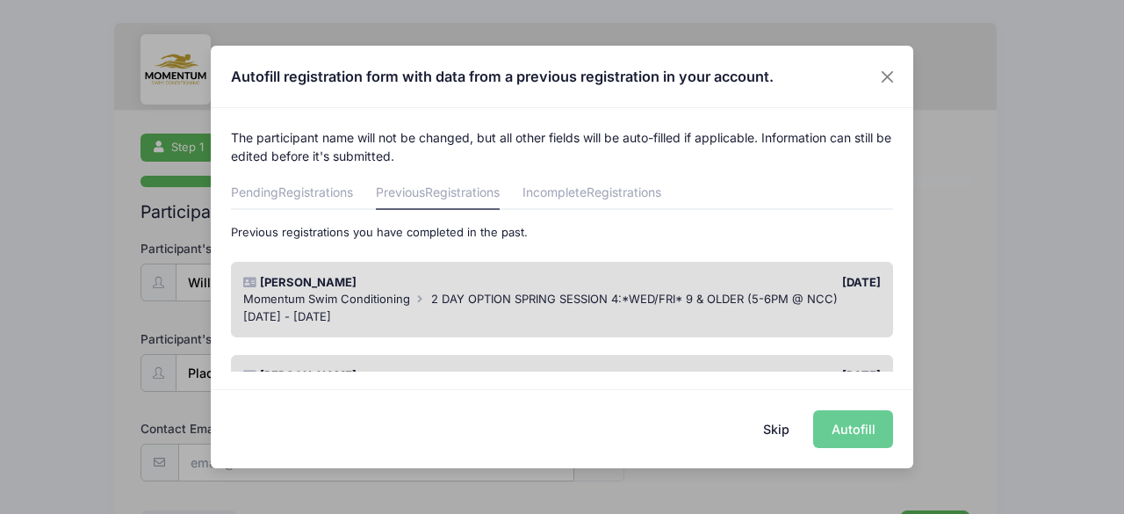
drag, startPoint x: 915, startPoint y: 176, endPoint x: 922, endPoint y: 213, distance: 37.5
click at [922, 213] on div "Autofill registration form with data from a previous registration in your accou…" at bounding box center [562, 257] width 1124 height 514
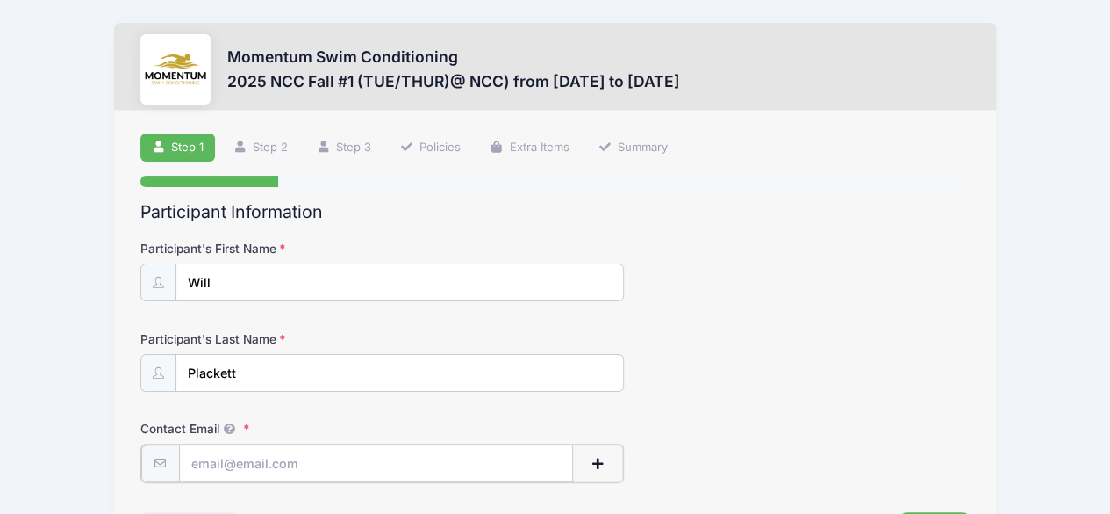
click at [254, 462] on input "Contact Email" at bounding box center [376, 463] width 395 height 38
type input "[EMAIL_ADDRESS][DOMAIN_NAME]"
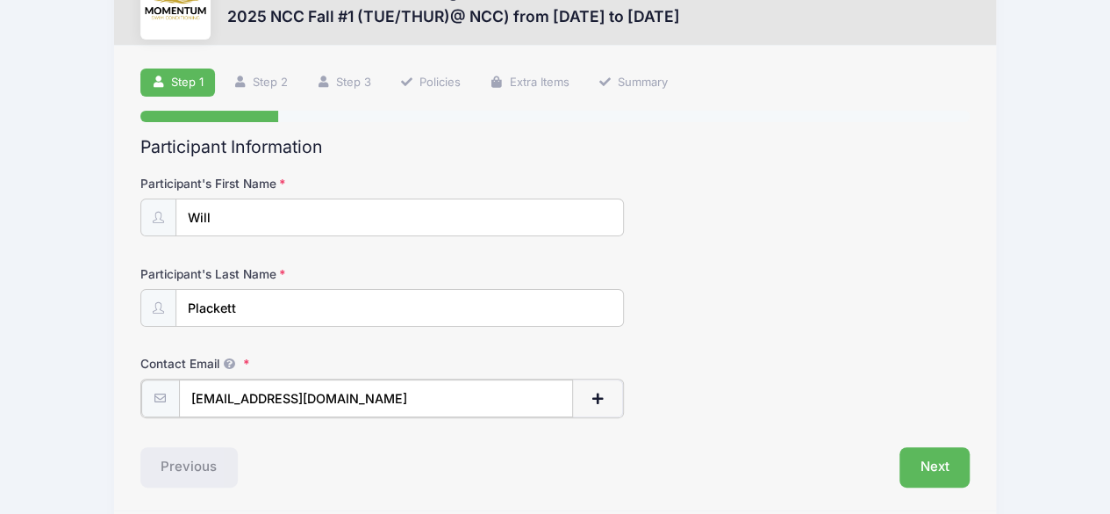
scroll to position [111, 0]
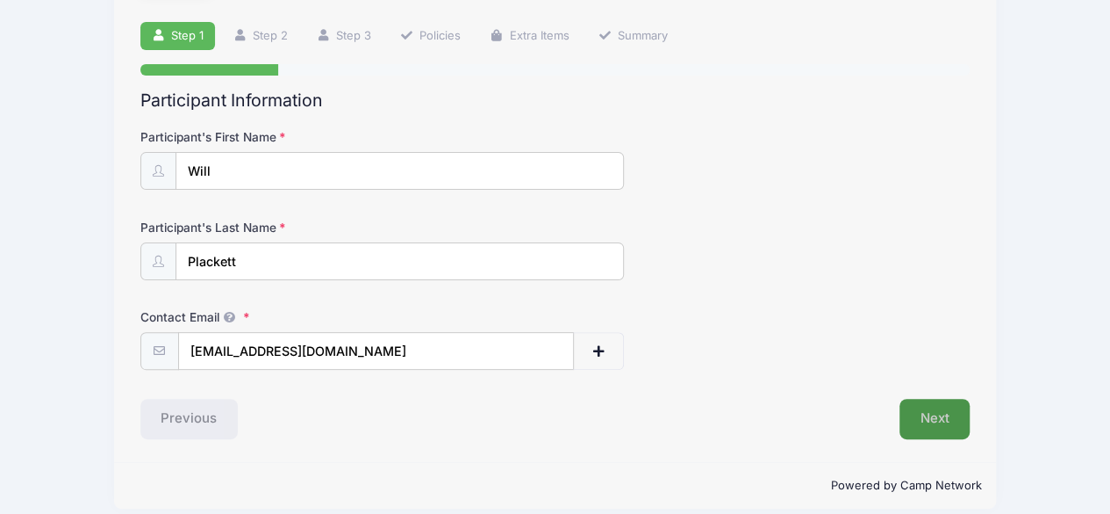
click at [925, 412] on button "Next" at bounding box center [935, 419] width 71 height 40
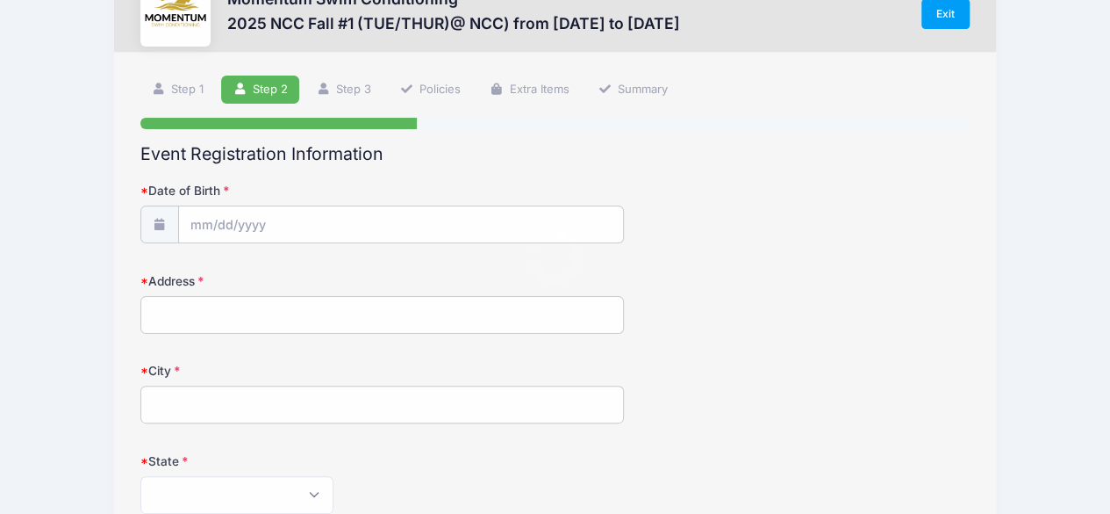
scroll to position [0, 0]
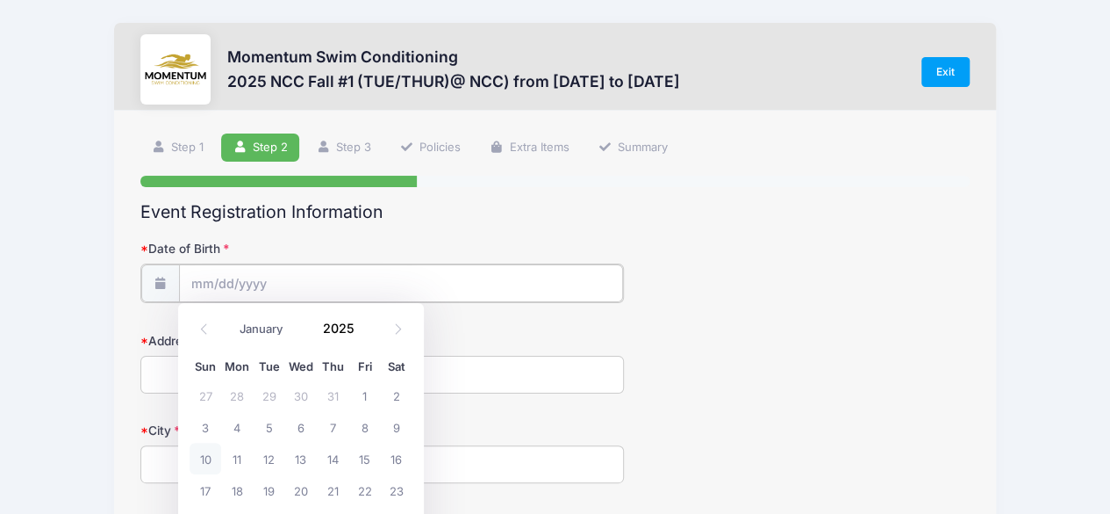
click at [273, 285] on input "Date of Birth" at bounding box center [401, 283] width 444 height 38
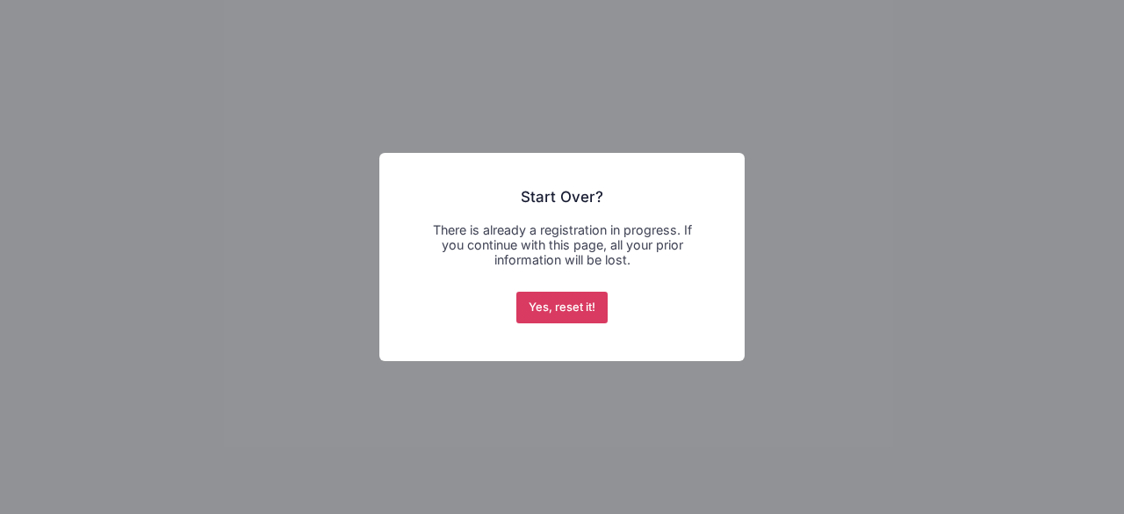
click at [562, 318] on button "Yes, reset it!" at bounding box center [562, 307] width 92 height 32
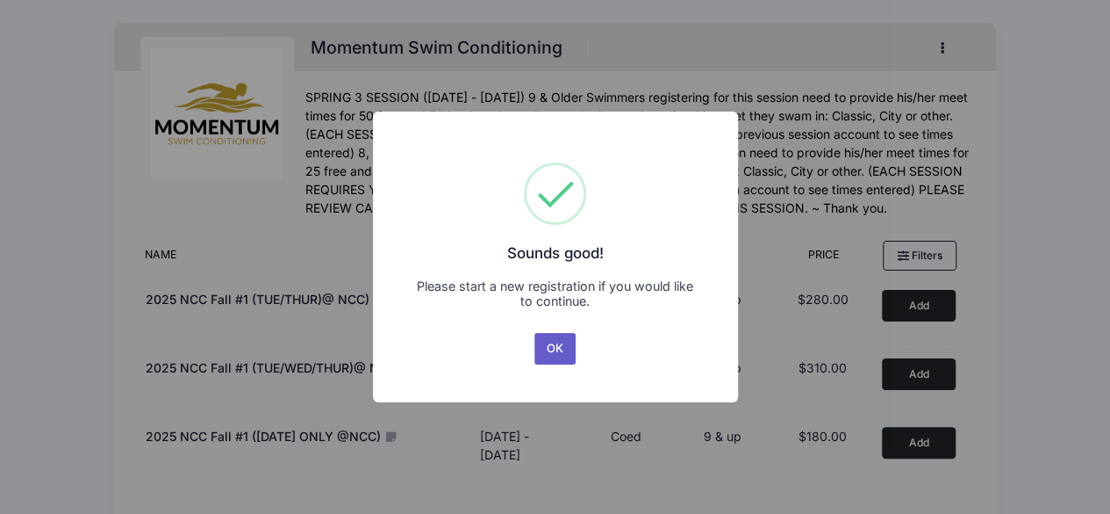
click at [555, 348] on button "OK" at bounding box center [556, 349] width 42 height 32
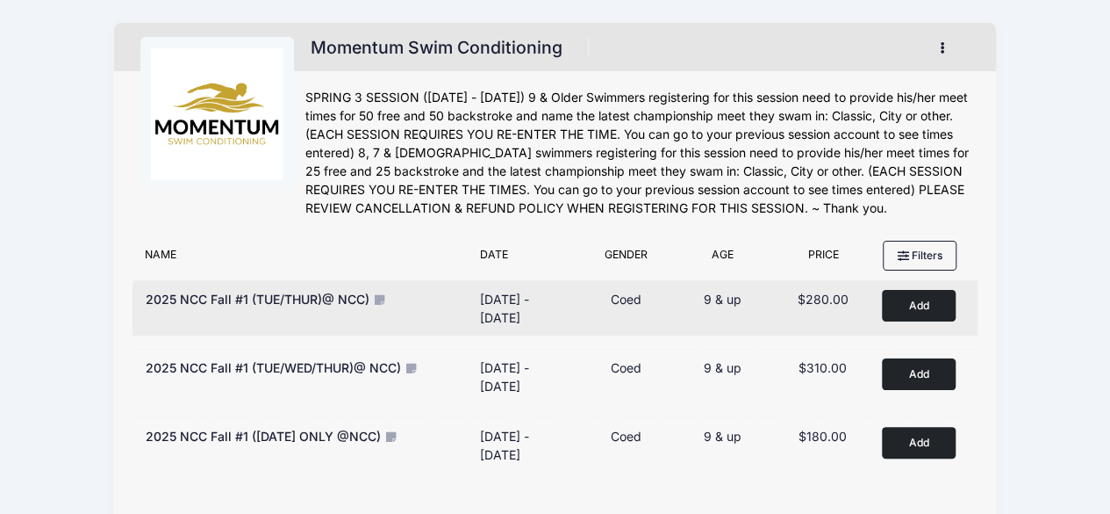
click at [922, 302] on button "Add to Cart" at bounding box center [919, 305] width 74 height 31
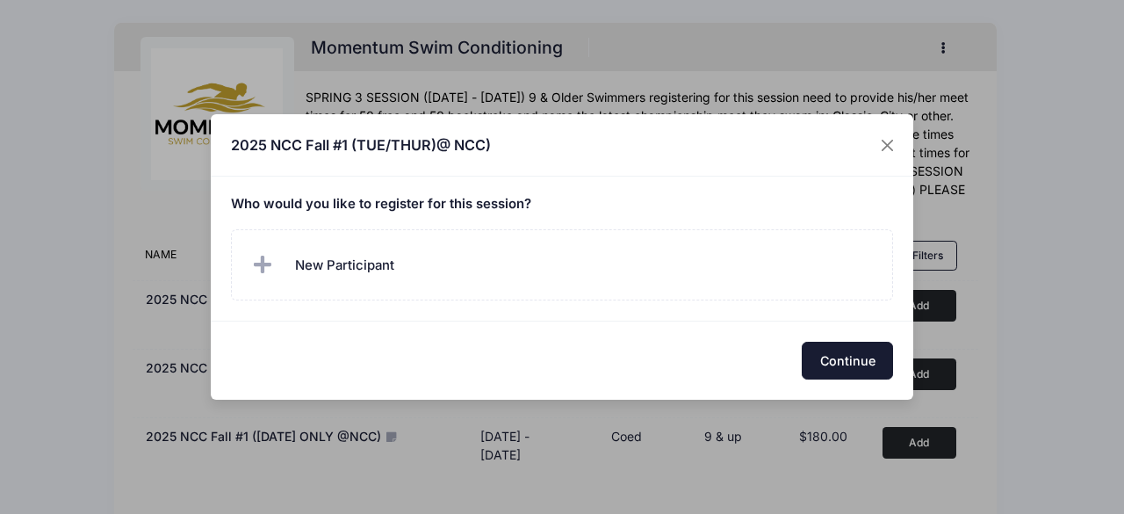
click at [860, 354] on button "Continue" at bounding box center [846, 360] width 91 height 38
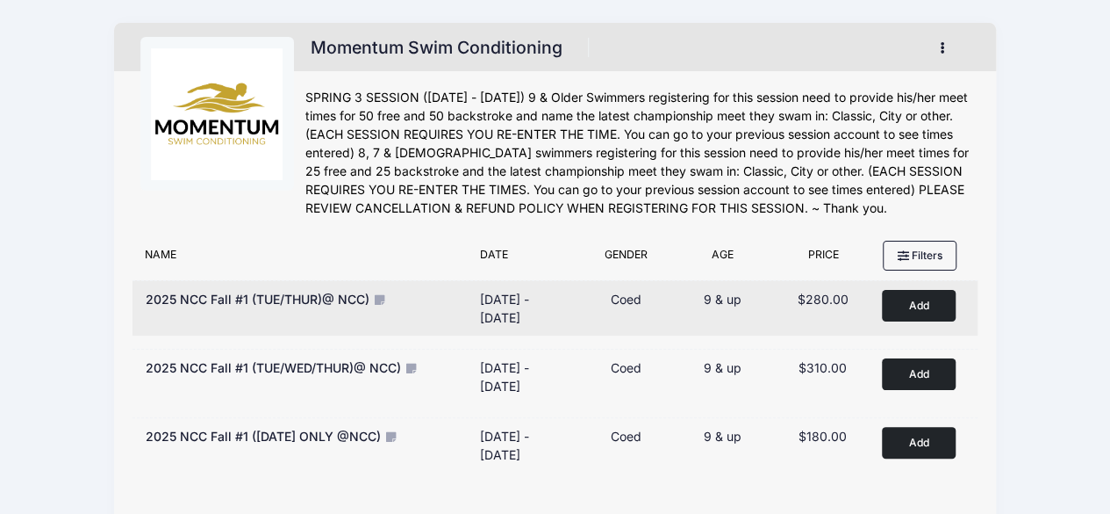
click at [917, 294] on button "Add to Cart" at bounding box center [919, 305] width 74 height 31
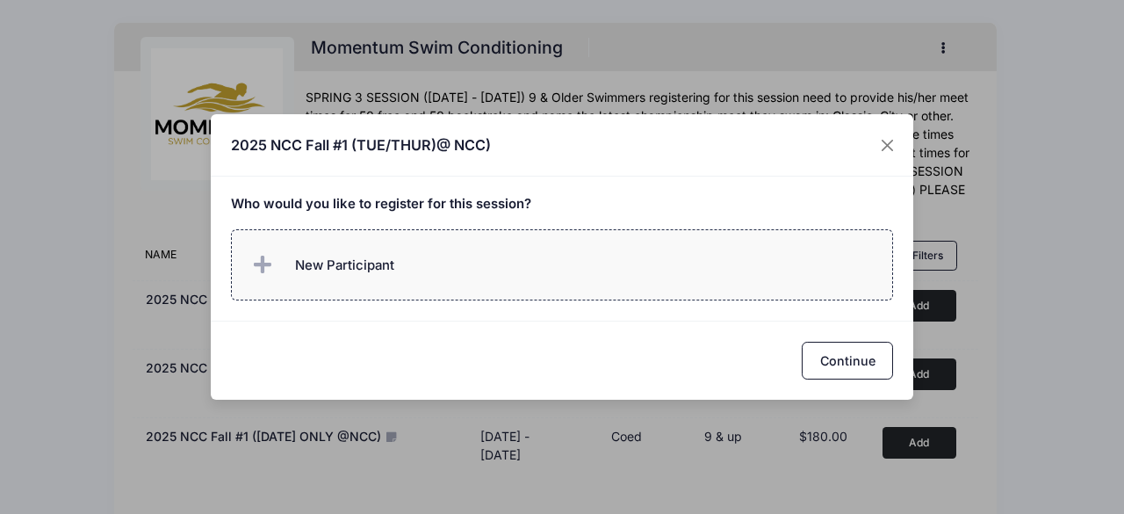
click at [538, 250] on label "New Participant" at bounding box center [562, 264] width 663 height 71
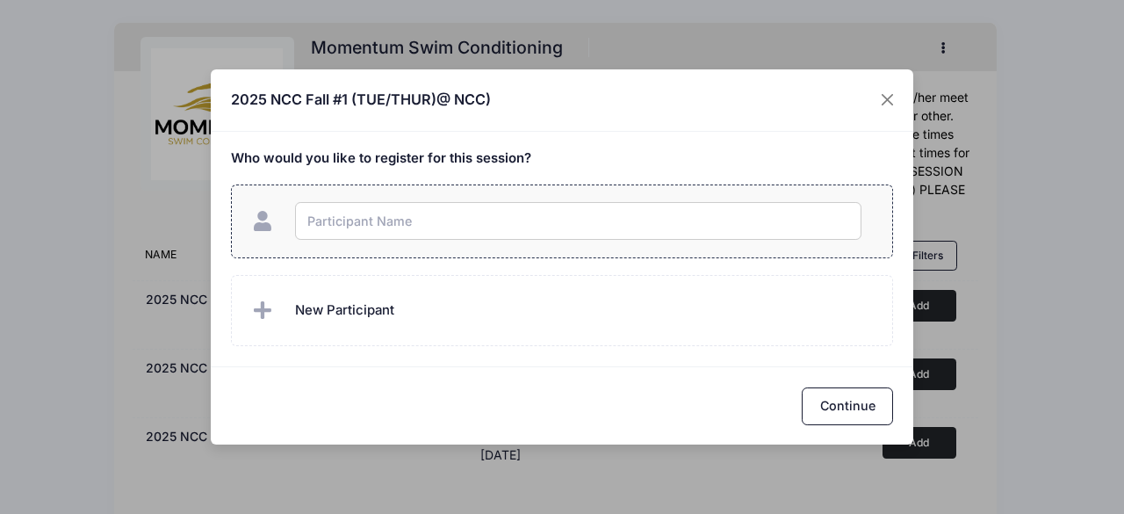
click at [520, 211] on input "text" at bounding box center [578, 221] width 566 height 38
type input "Will Plackett"
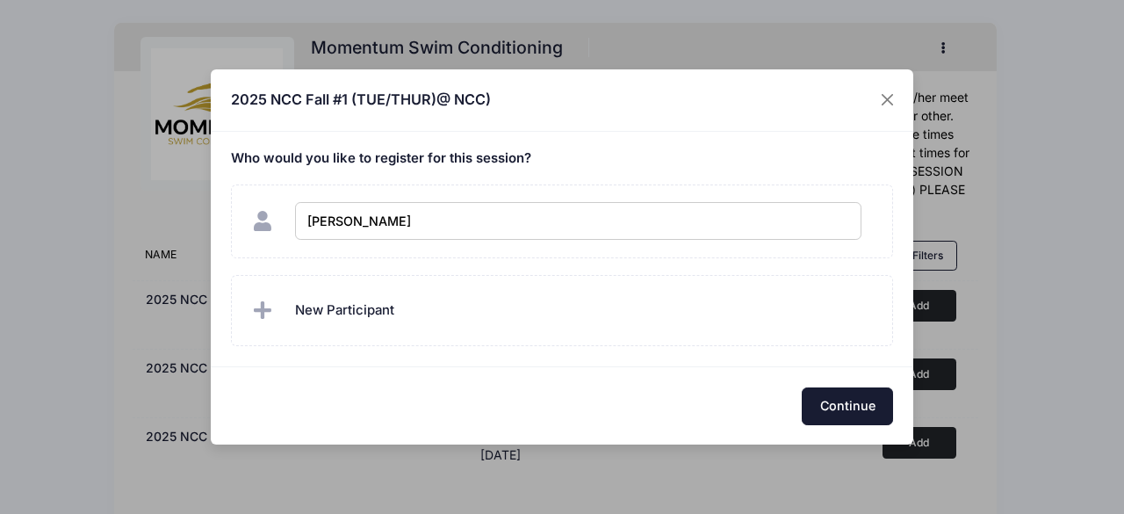
checkbox input "true"
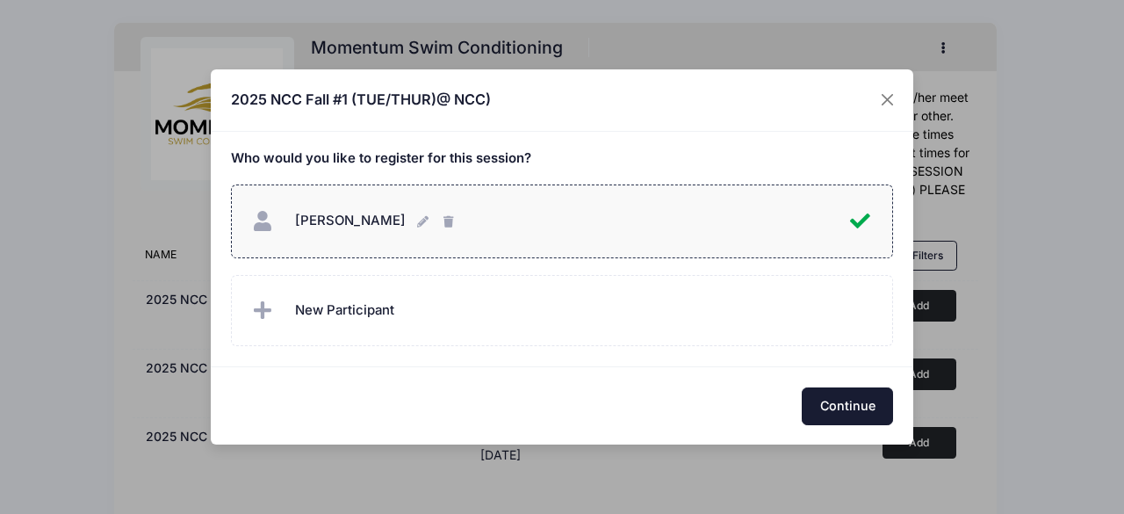
click at [858, 405] on button "Continue" at bounding box center [846, 406] width 91 height 38
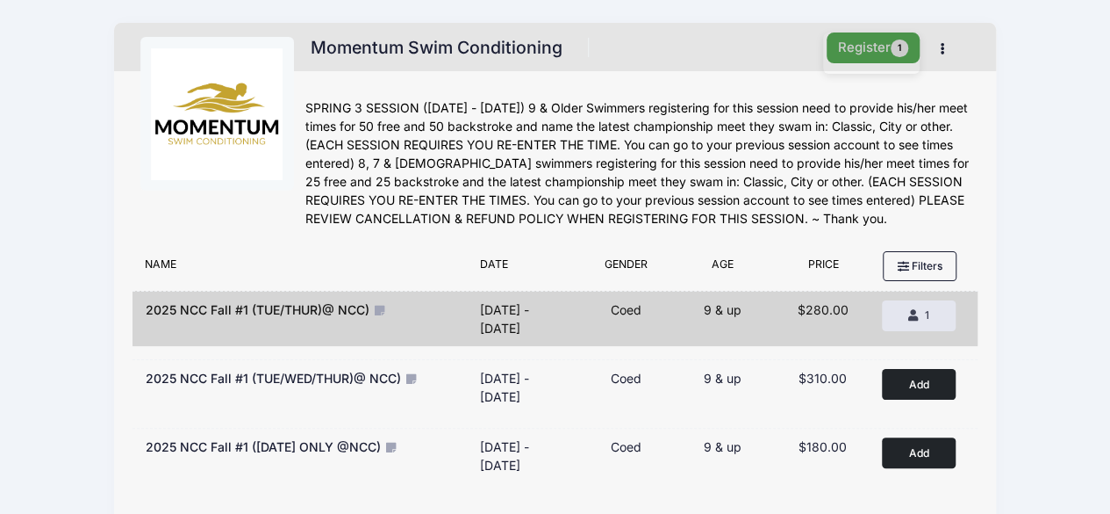
click at [865, 54] on button "Register 1" at bounding box center [873, 47] width 93 height 31
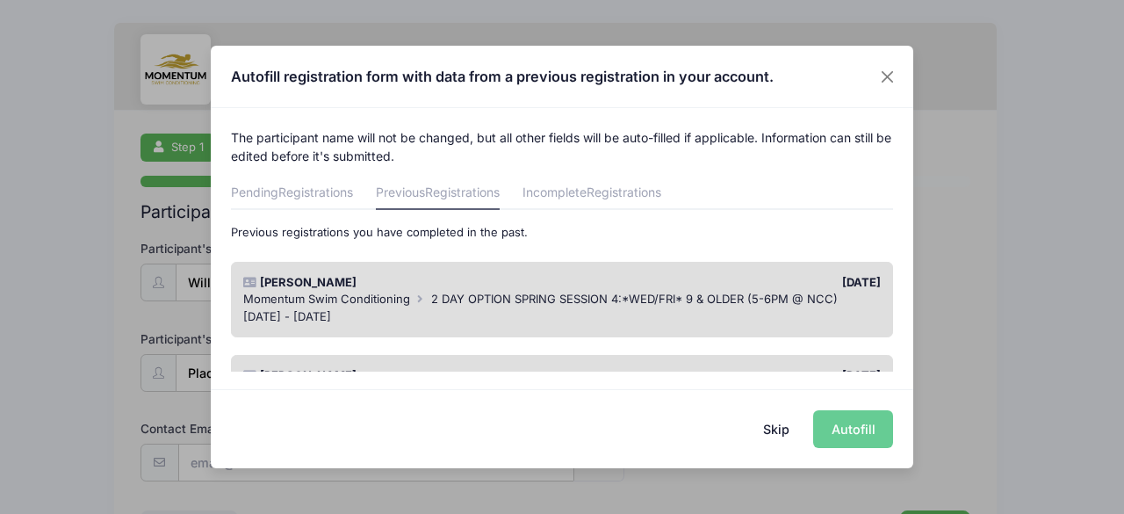
click at [609, 296] on span "2 DAY OPTION SPRING SESSION 4:*WED/FRI* 9 & OLDER (5-6PM @ NCC)" at bounding box center [634, 298] width 406 height 14
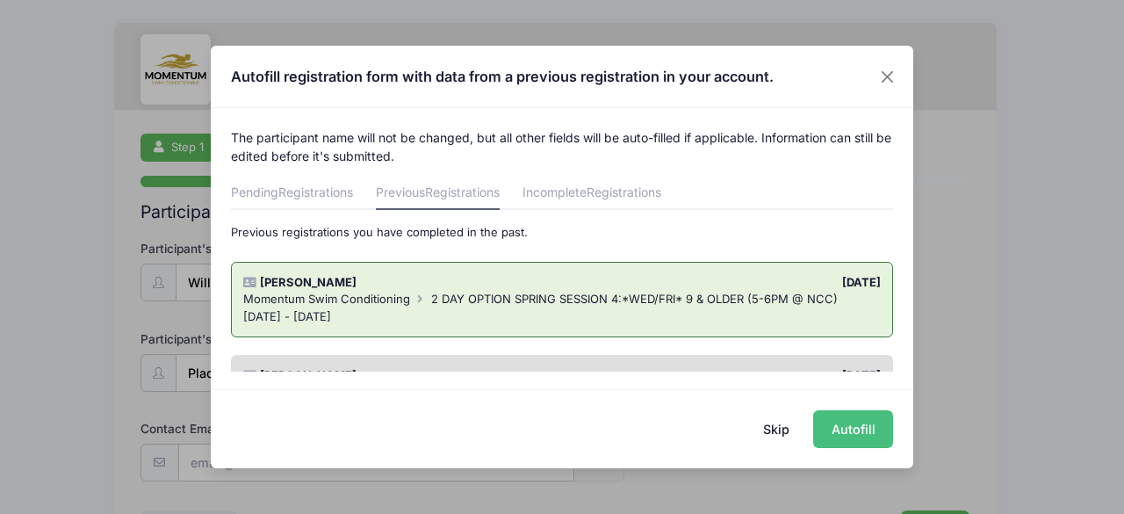
click at [855, 436] on button "Autofill" at bounding box center [853, 429] width 80 height 38
type input "[EMAIL_ADDRESS][DOMAIN_NAME]"
type input "03/16/2014"
type input "2159 Riverlea Circle"
type input "Naperville"
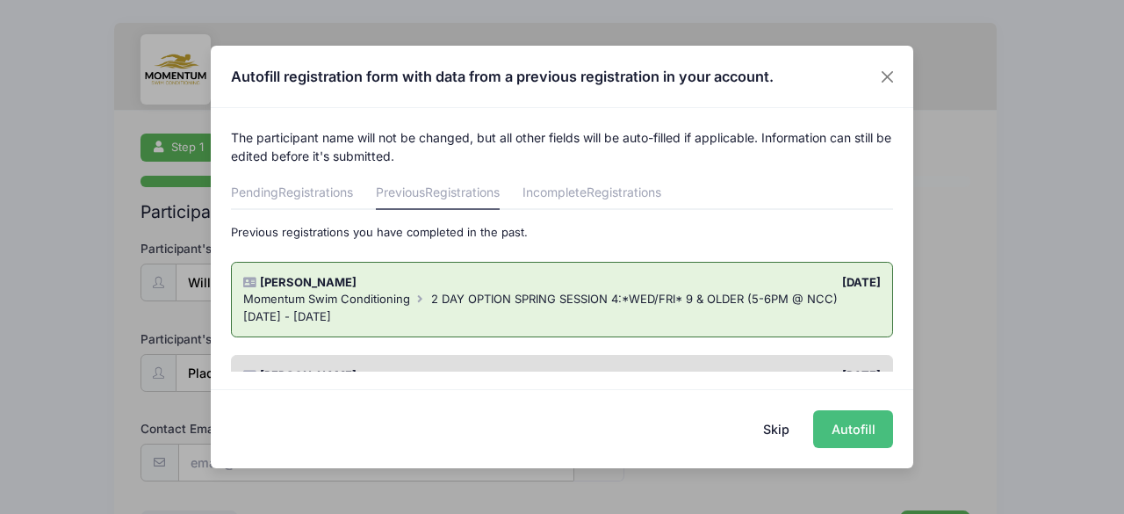
select select "IL"
type input "60565"
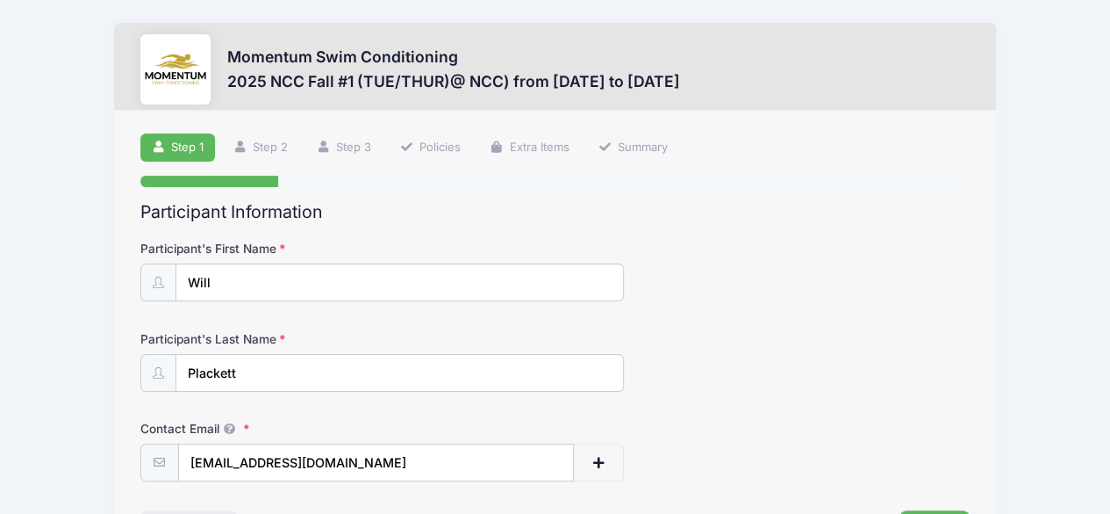
scroll to position [126, 0]
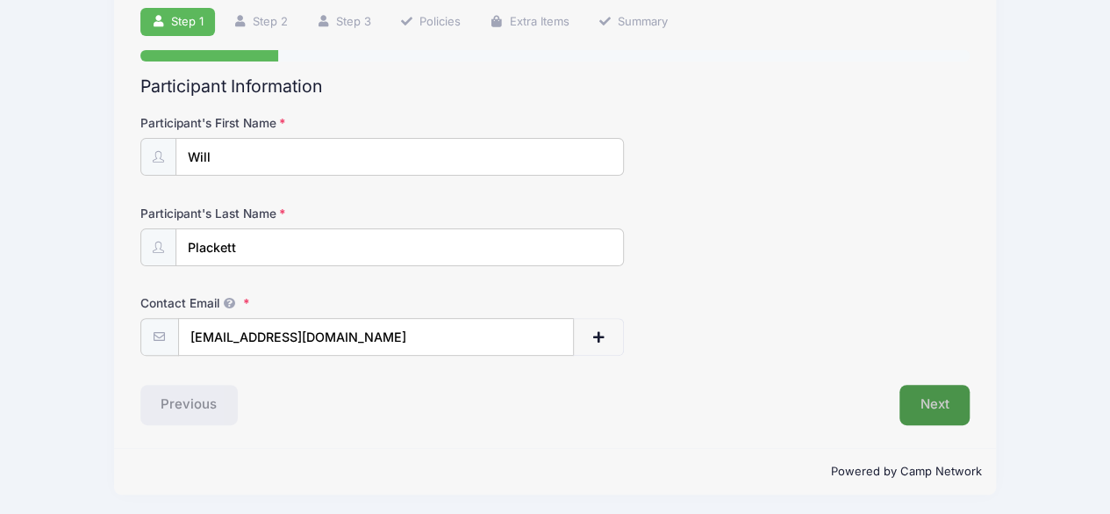
click at [932, 419] on button "Next" at bounding box center [935, 404] width 71 height 40
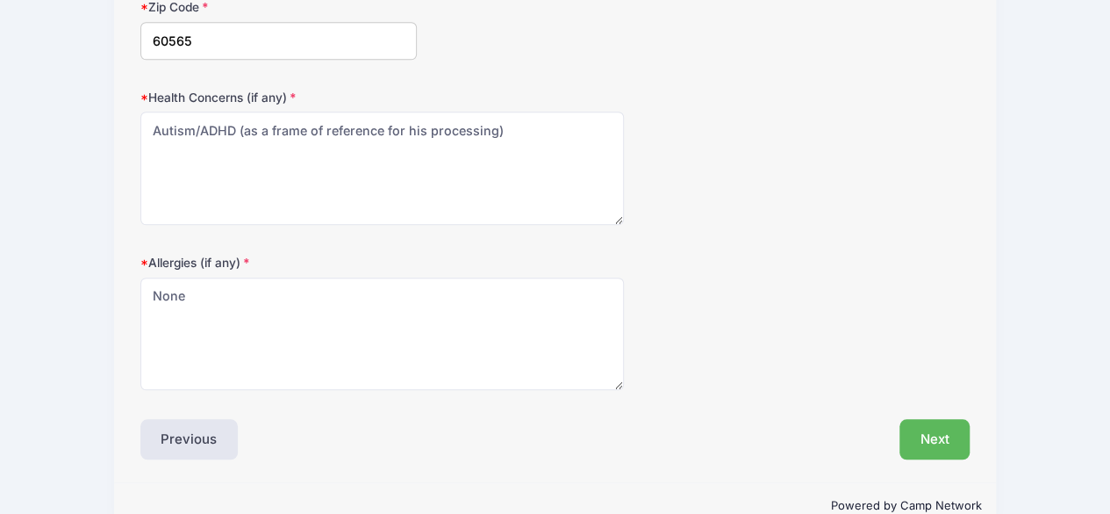
scroll to position [634, 0]
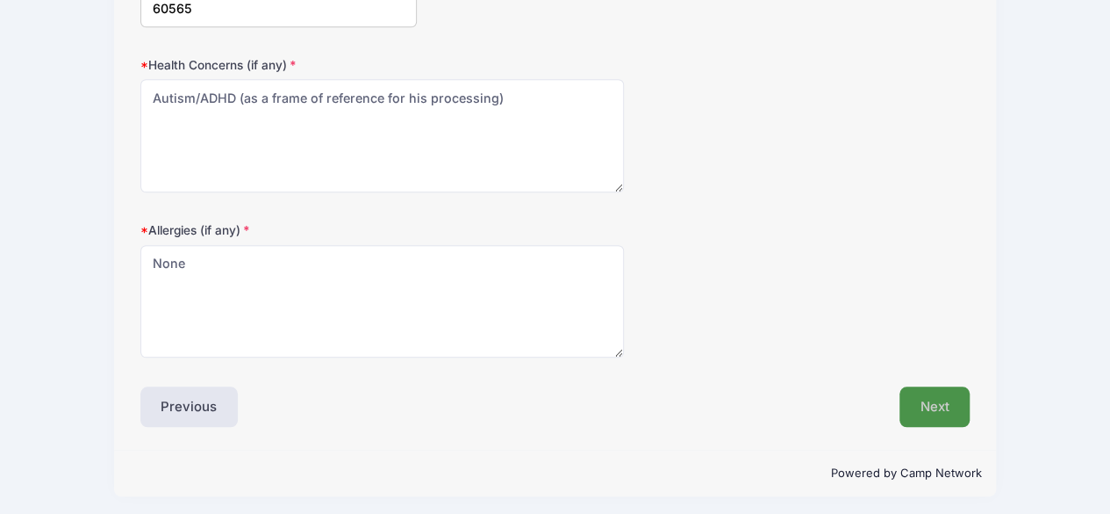
click at [930, 411] on button "Next" at bounding box center [935, 406] width 71 height 40
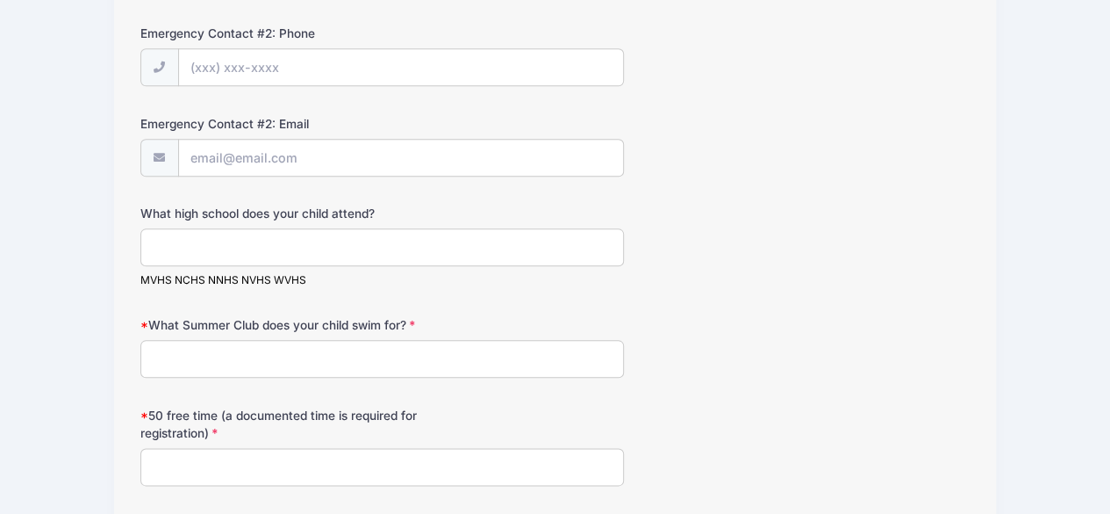
scroll to position [853, 0]
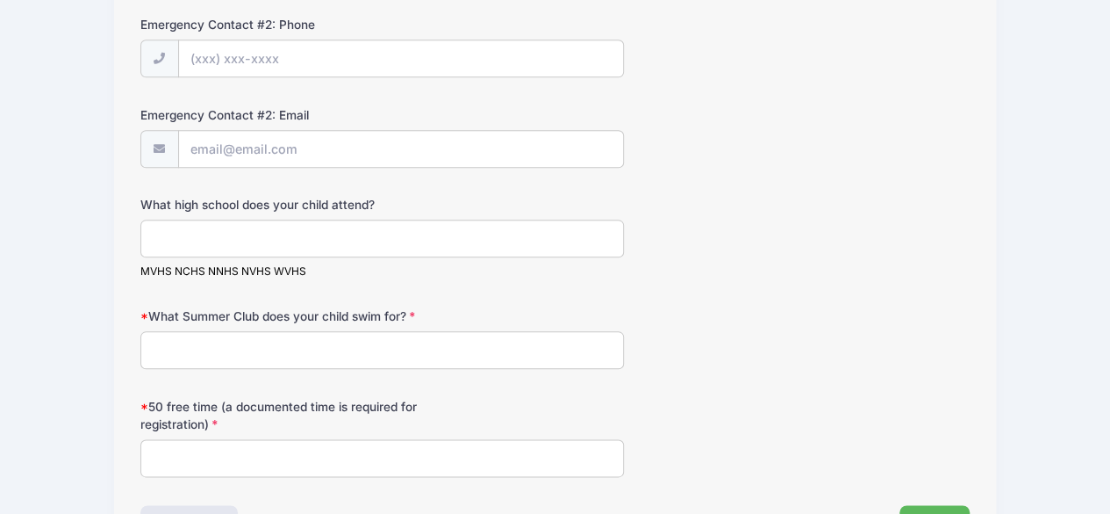
click at [382, 344] on input "What Summer Club does your child swim for?" at bounding box center [382, 350] width 485 height 38
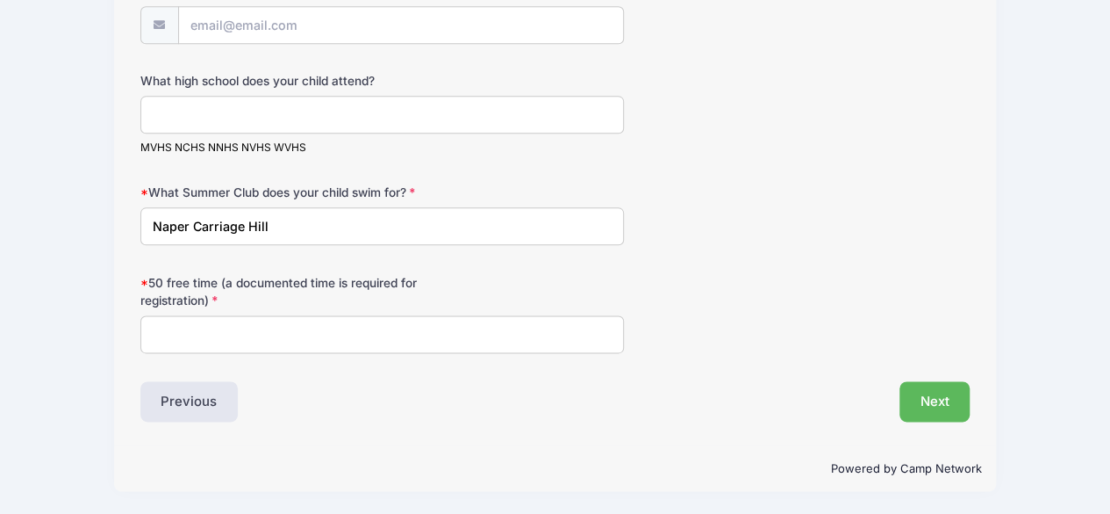
type input "Naper Carriage Hill"
click at [285, 333] on input "50 free time (a documented time is required for registration)" at bounding box center [382, 334] width 485 height 38
type input "N"
type input "Unknown"
click at [942, 398] on button "Next" at bounding box center [935, 401] width 71 height 40
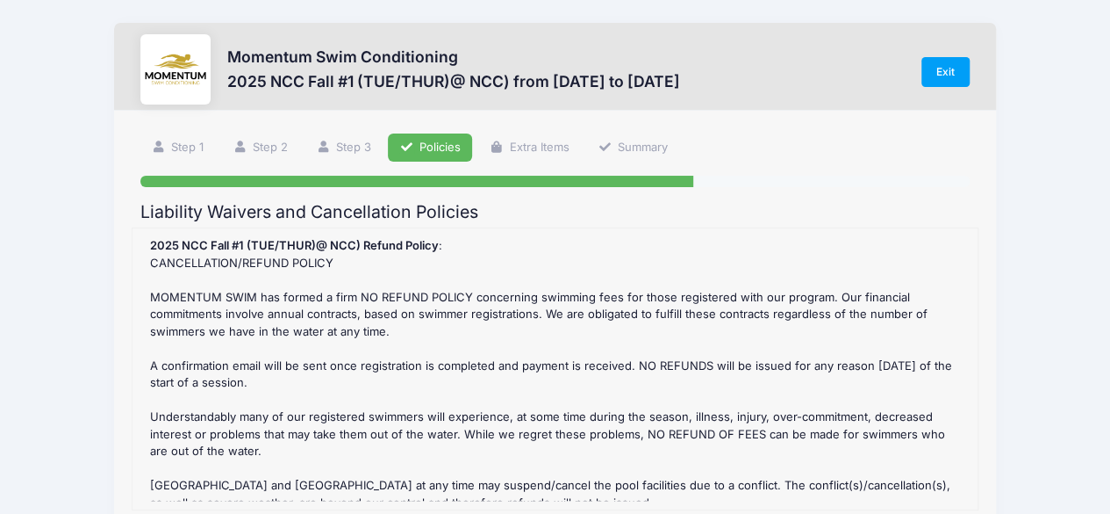
scroll to position [312, 0]
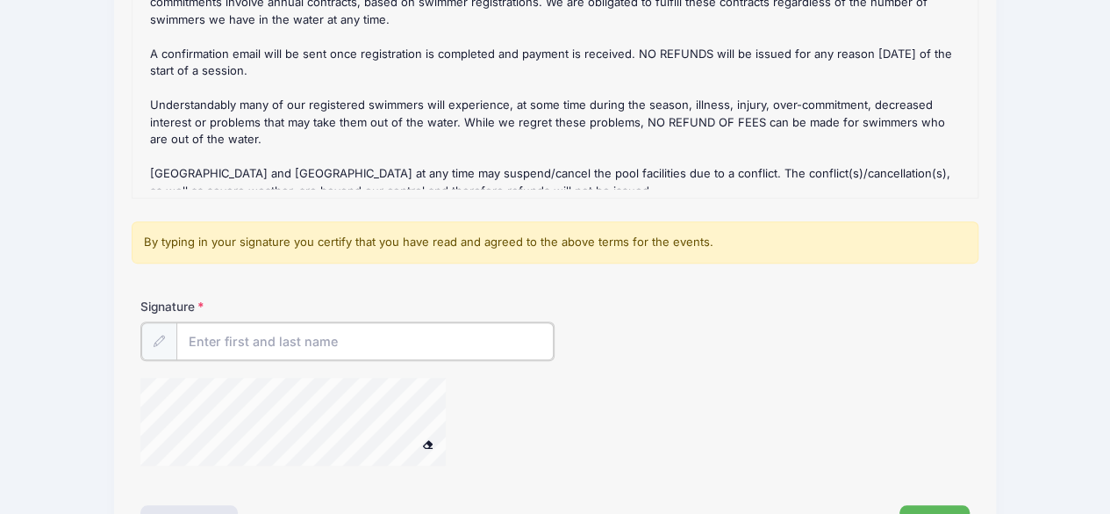
click at [359, 322] on input "Signature" at bounding box center [365, 341] width 378 height 38
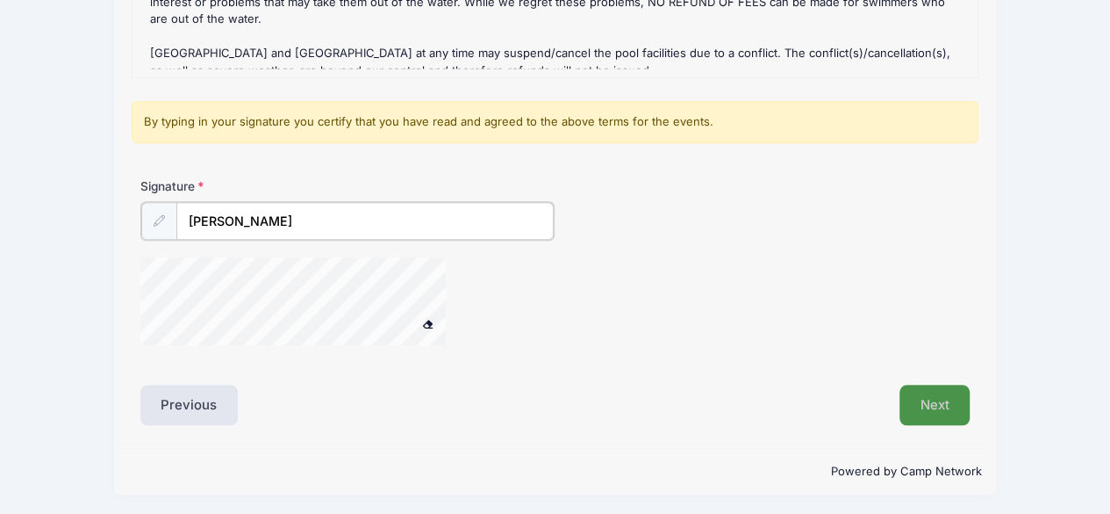
type input "Megan N Plackett"
click at [936, 394] on button "Next" at bounding box center [935, 404] width 71 height 40
click at [415, 331] on div at bounding box center [315, 303] width 351 height 93
click at [936, 391] on button "Next" at bounding box center [935, 404] width 71 height 40
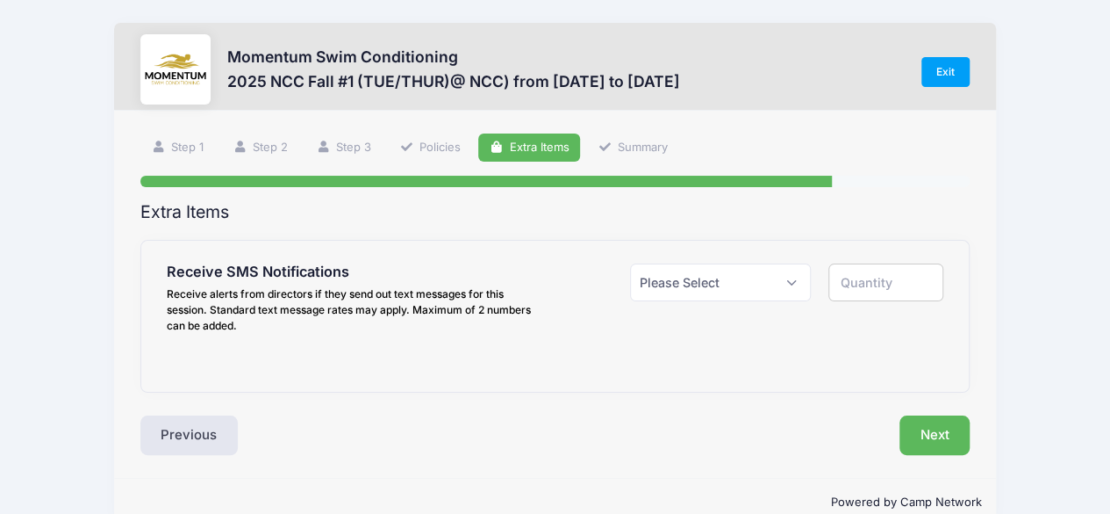
scroll to position [0, 0]
click at [783, 291] on select "Please Select Yes ($0.00) No" at bounding box center [721, 282] width 182 height 38
select select "1"
click at [630, 263] on select "Please Select Yes ($0.00) No" at bounding box center [721, 282] width 182 height 38
type input "1"
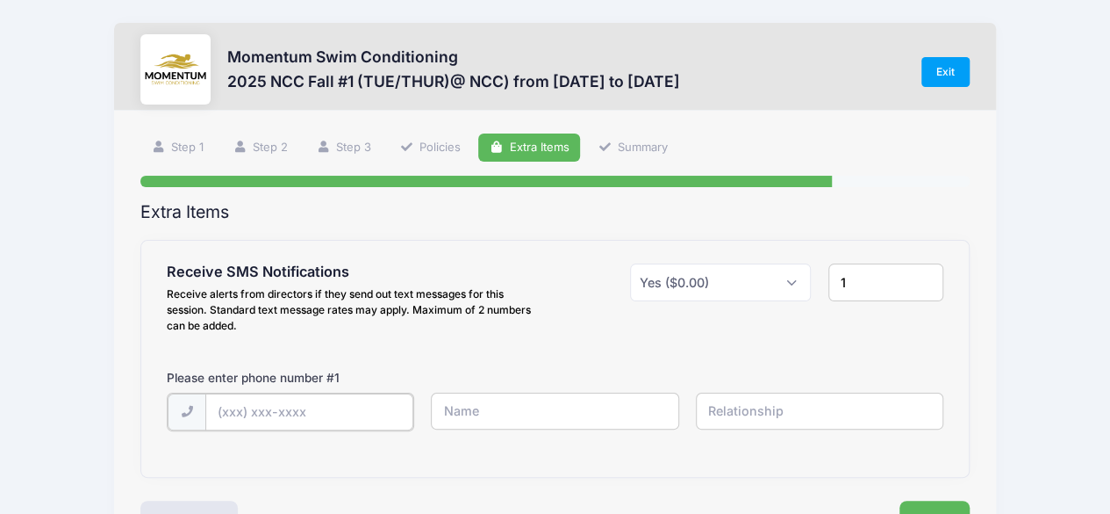
click at [0, 0] on input "text" at bounding box center [0, 0] width 0 height 0
type input "(630) 917-5559"
click at [0, 0] on input "text" at bounding box center [0, 0] width 0 height 0
type input "Megan Plackett"
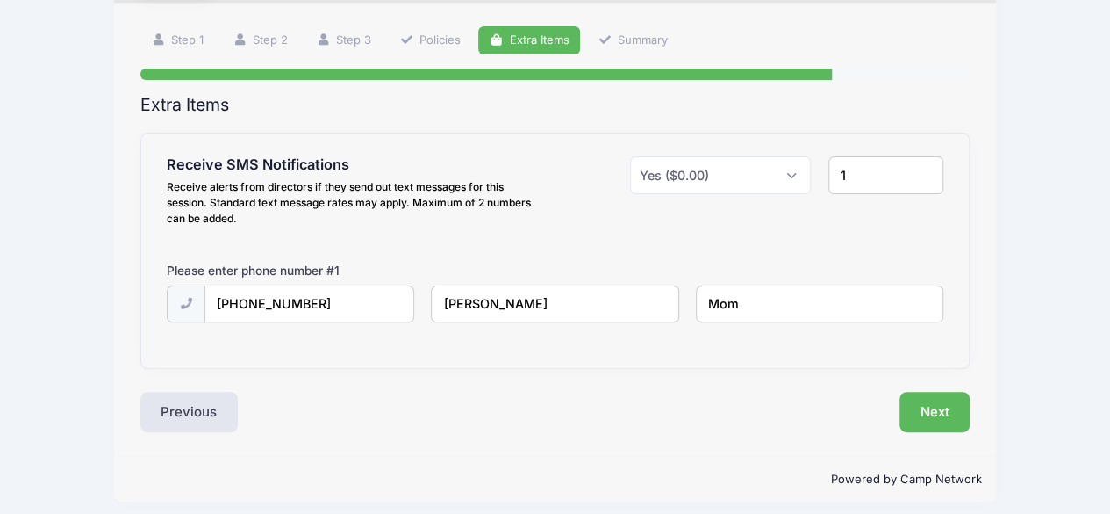
scroll to position [116, 0]
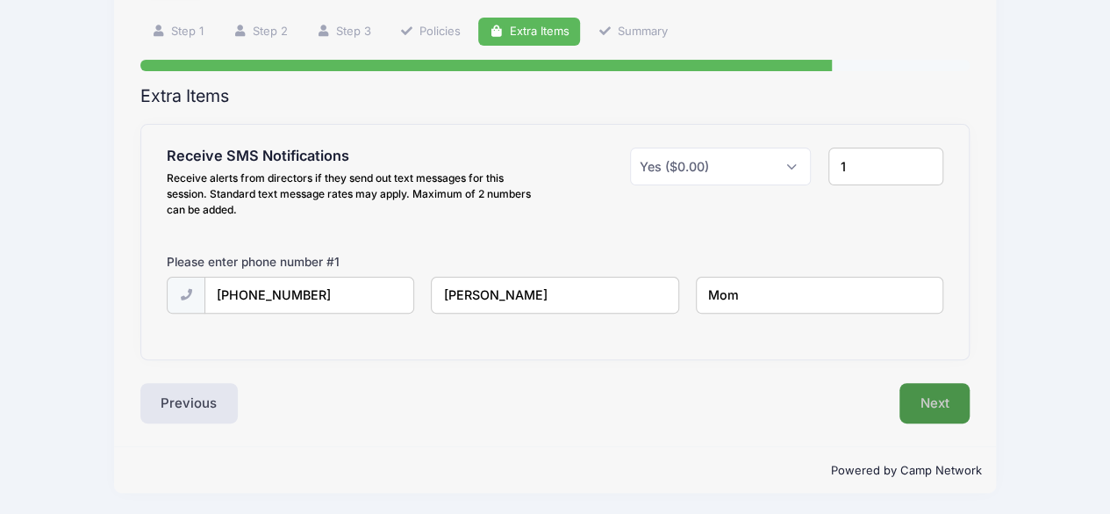
type input "Mom"
click at [953, 384] on button "Next" at bounding box center [935, 403] width 71 height 40
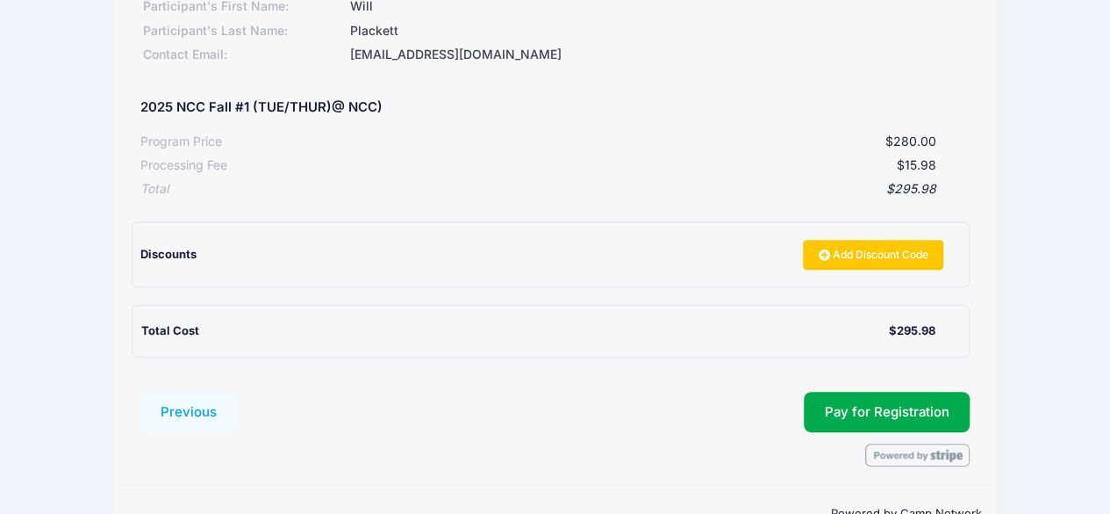
scroll to position [317, 0]
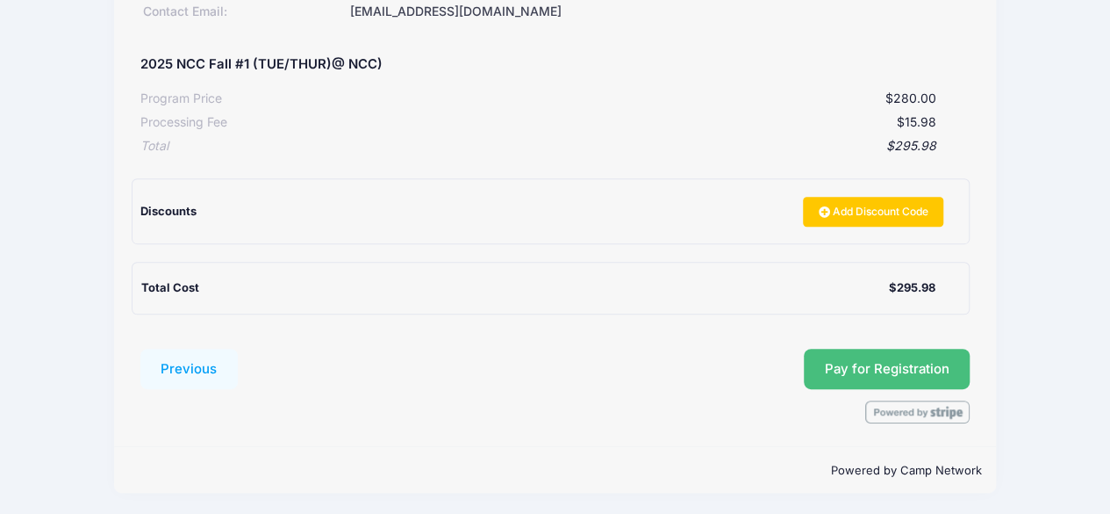
click at [830, 364] on span "Pay for Registration" at bounding box center [887, 369] width 125 height 16
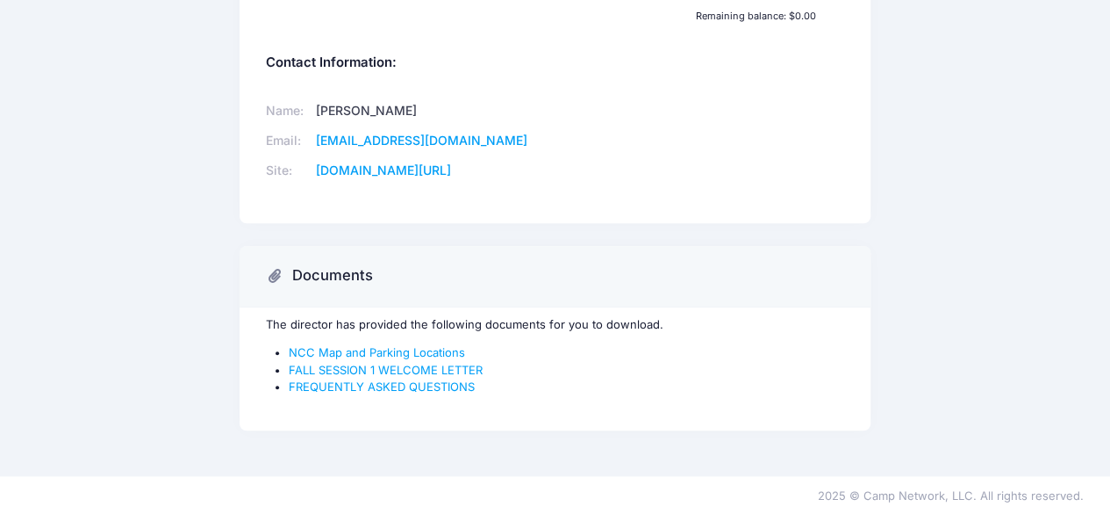
scroll to position [449, 0]
